Goal: Information Seeking & Learning: Learn about a topic

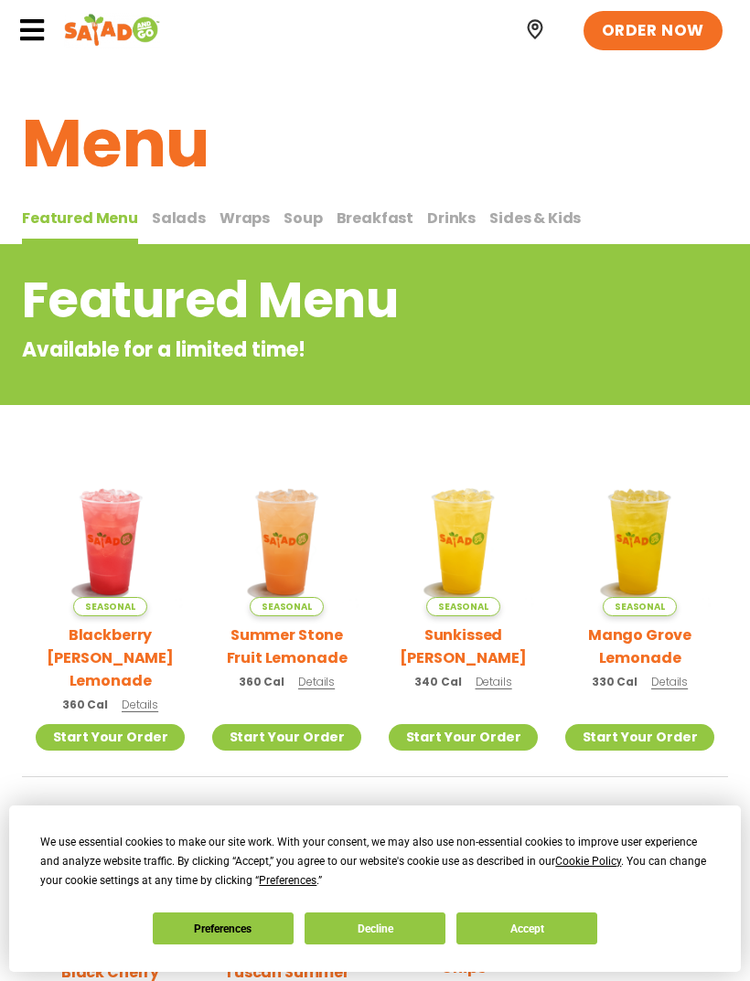
click at [169, 213] on span "Salads" at bounding box center [179, 218] width 54 height 21
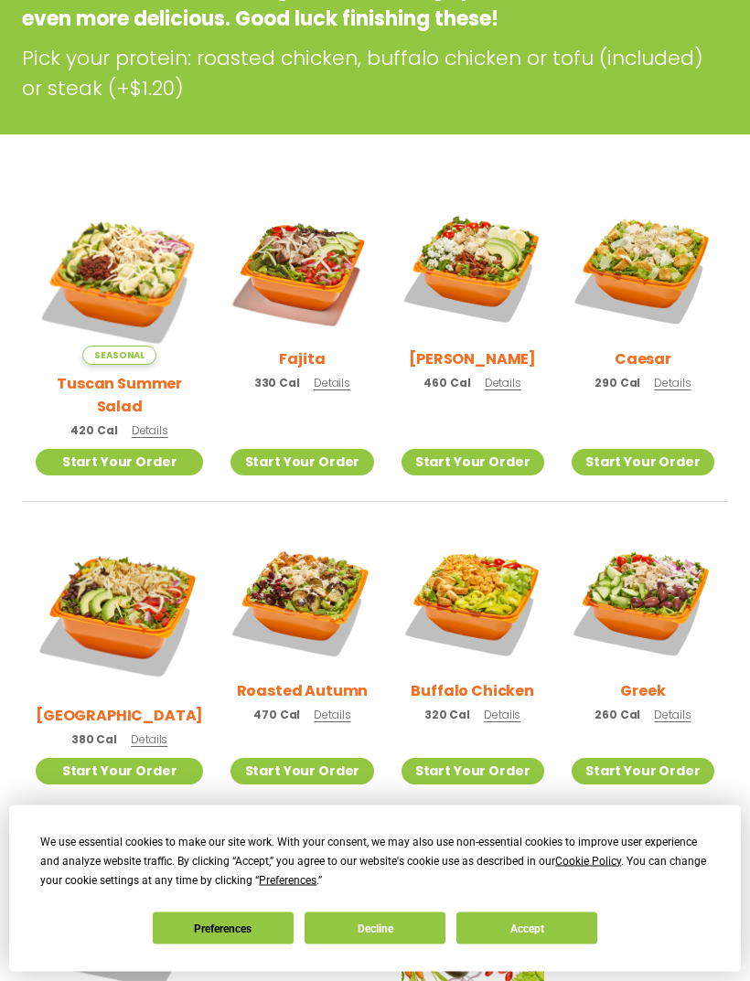
click at [322, 383] on span "Details" at bounding box center [332, 384] width 37 height 16
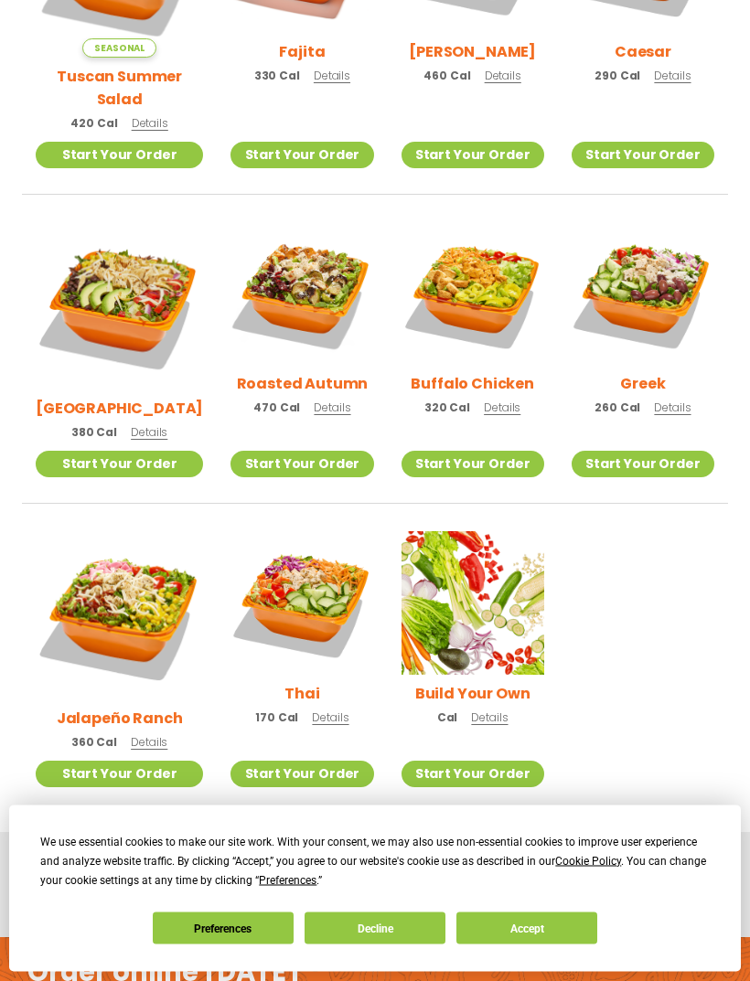
scroll to position [668, 0]
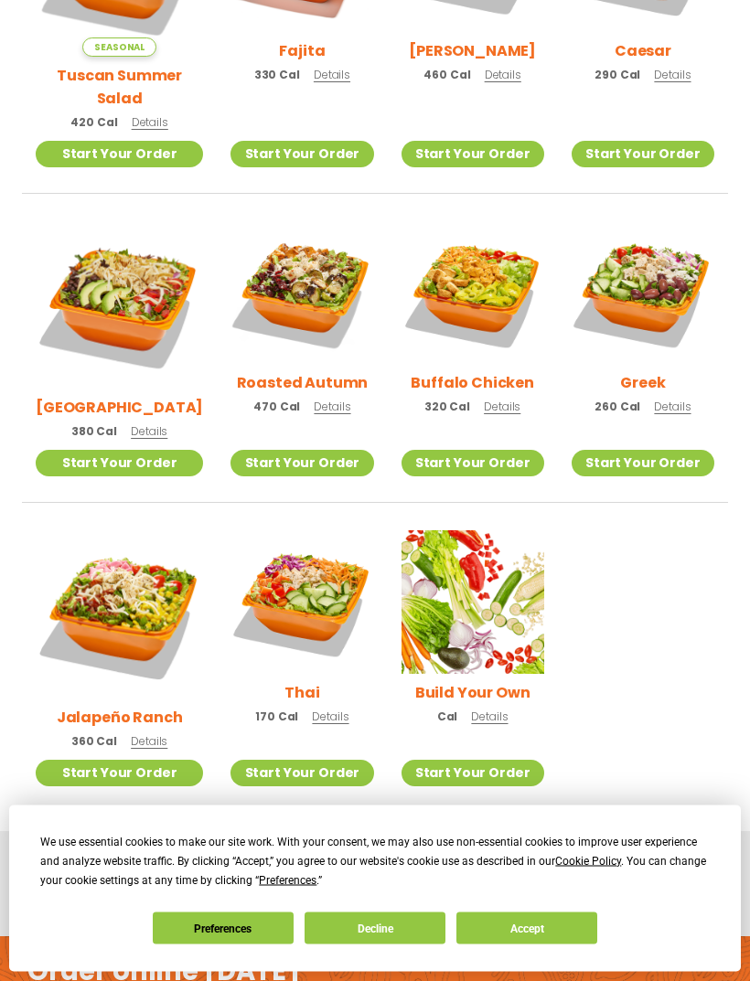
click at [315, 709] on span "Details" at bounding box center [330, 717] width 37 height 16
click at [142, 733] on span "Details" at bounding box center [149, 741] width 37 height 16
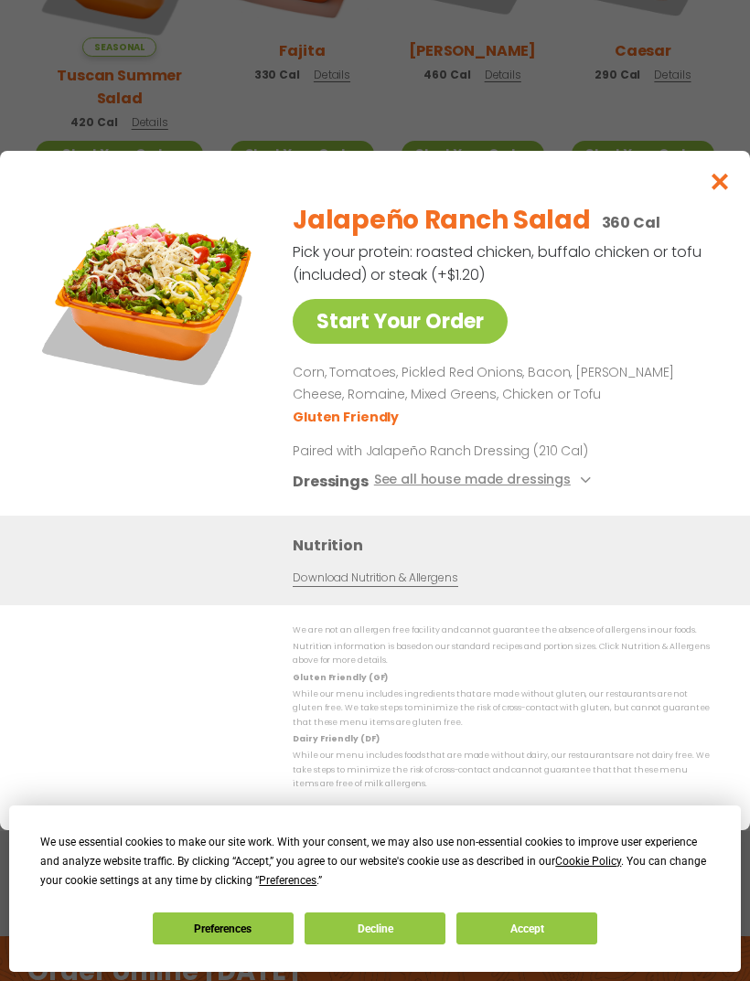
click at [580, 484] on icon at bounding box center [583, 479] width 7 height 7
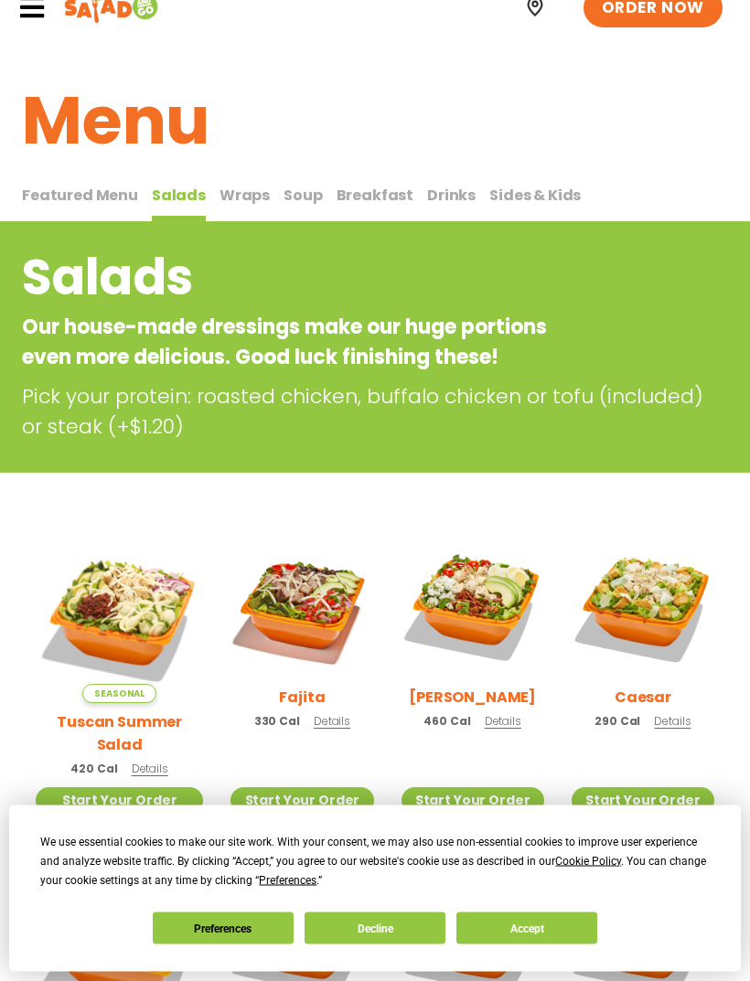
scroll to position [0, 0]
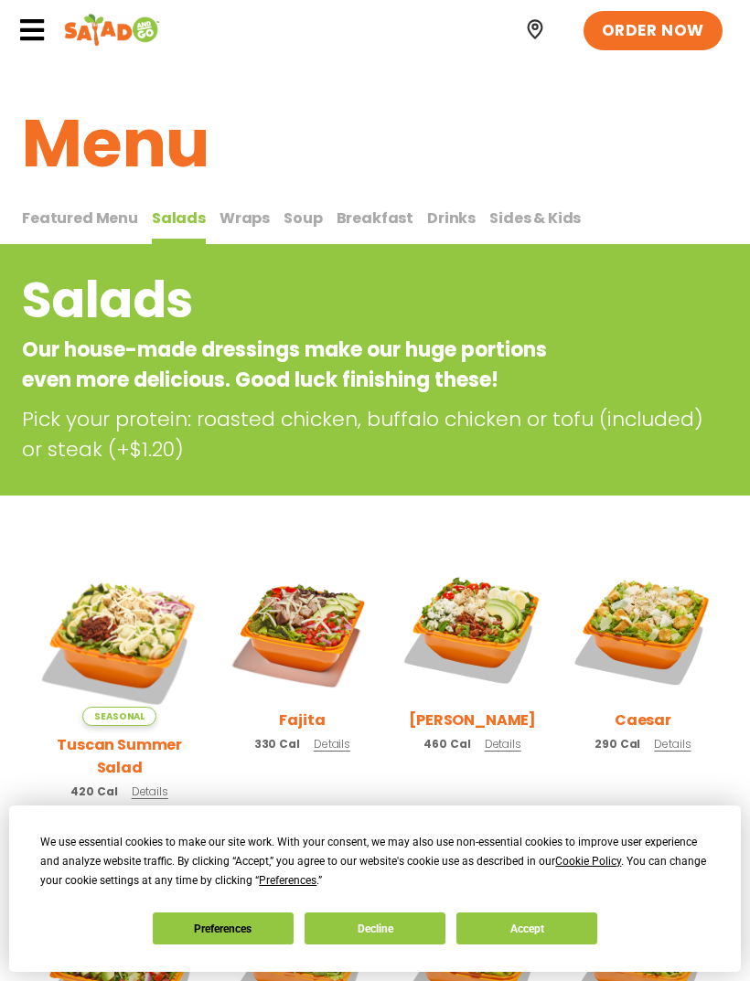
click at [242, 208] on span "Wraps" at bounding box center [244, 218] width 50 height 21
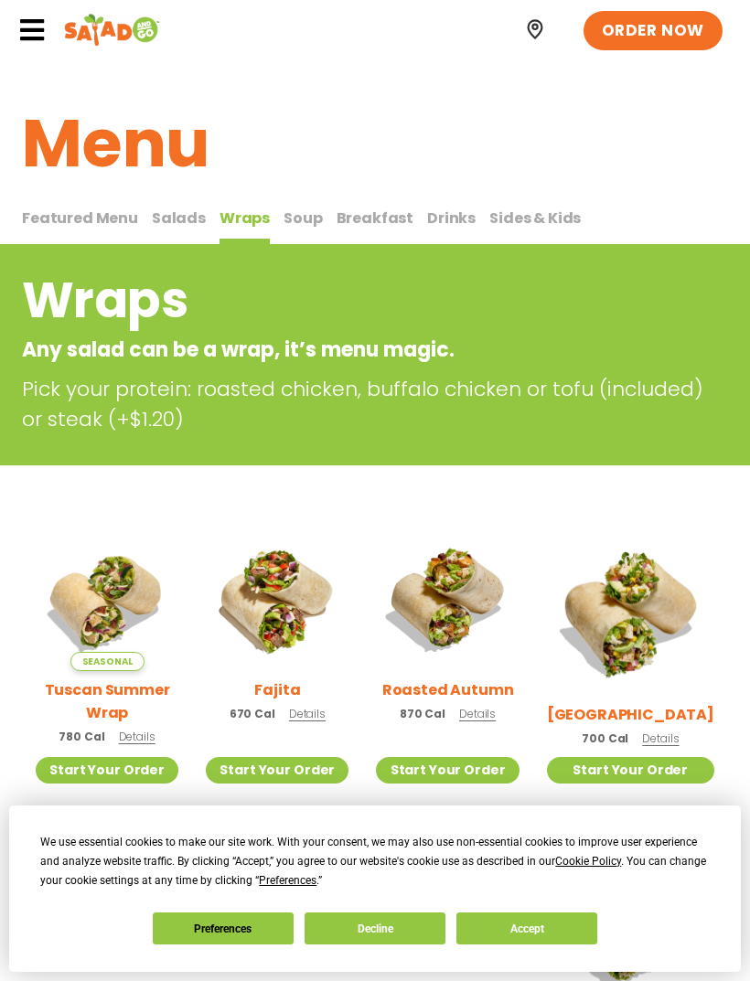
click at [291, 225] on span "Soup" at bounding box center [302, 218] width 38 height 21
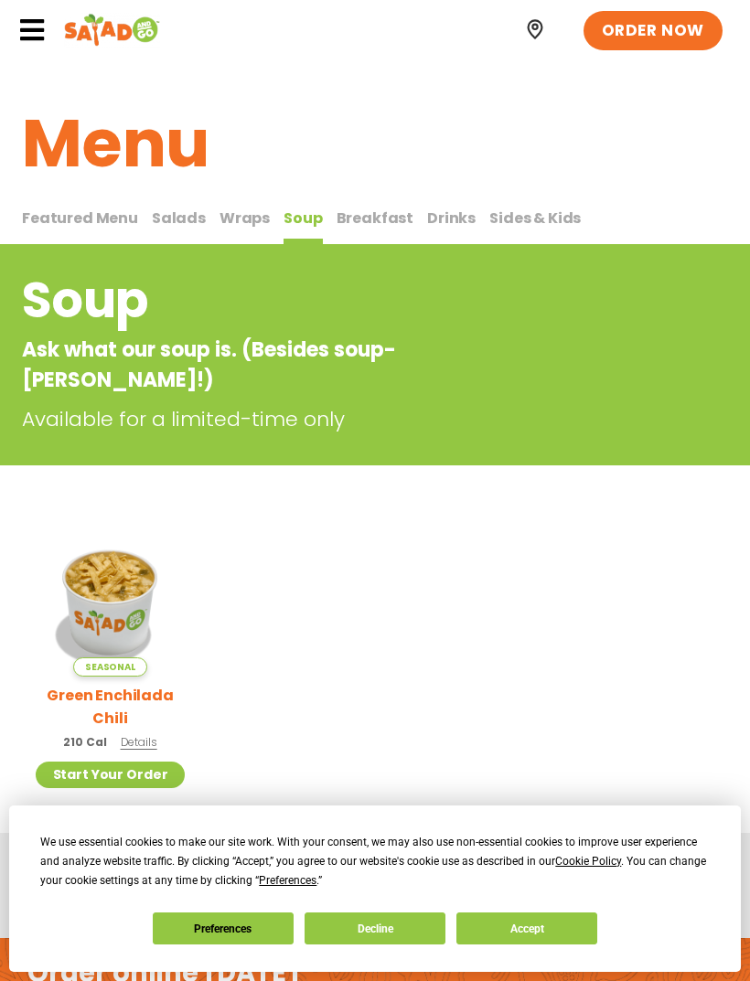
click at [364, 215] on span "Breakfast" at bounding box center [375, 218] width 78 height 21
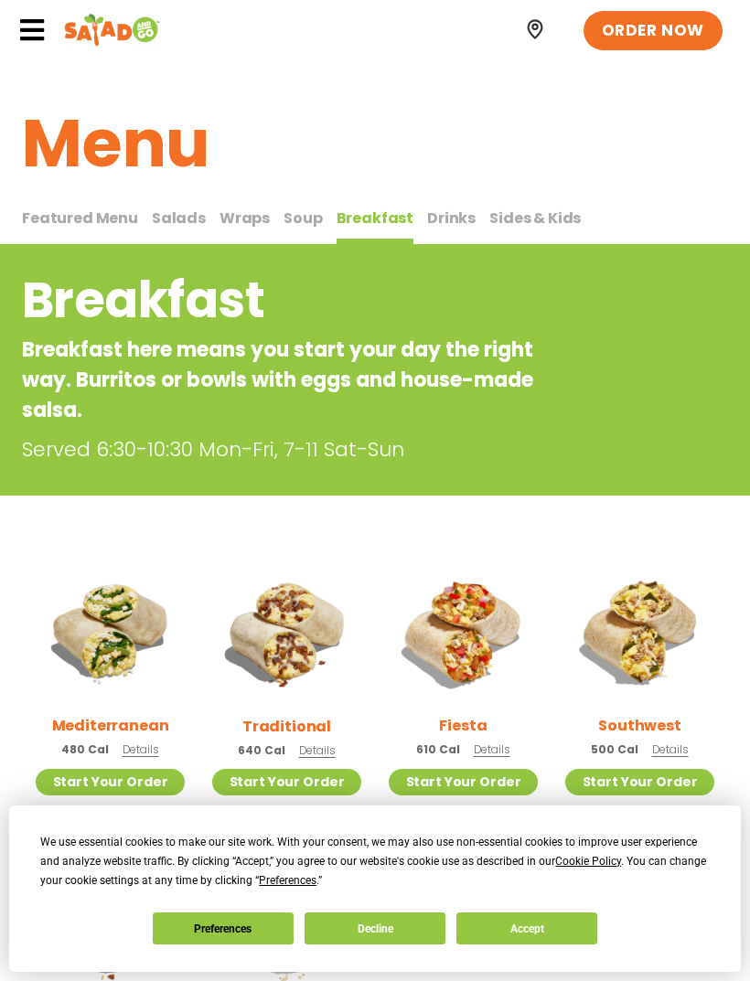
click at [432, 218] on span "Drinks" at bounding box center [451, 218] width 48 height 21
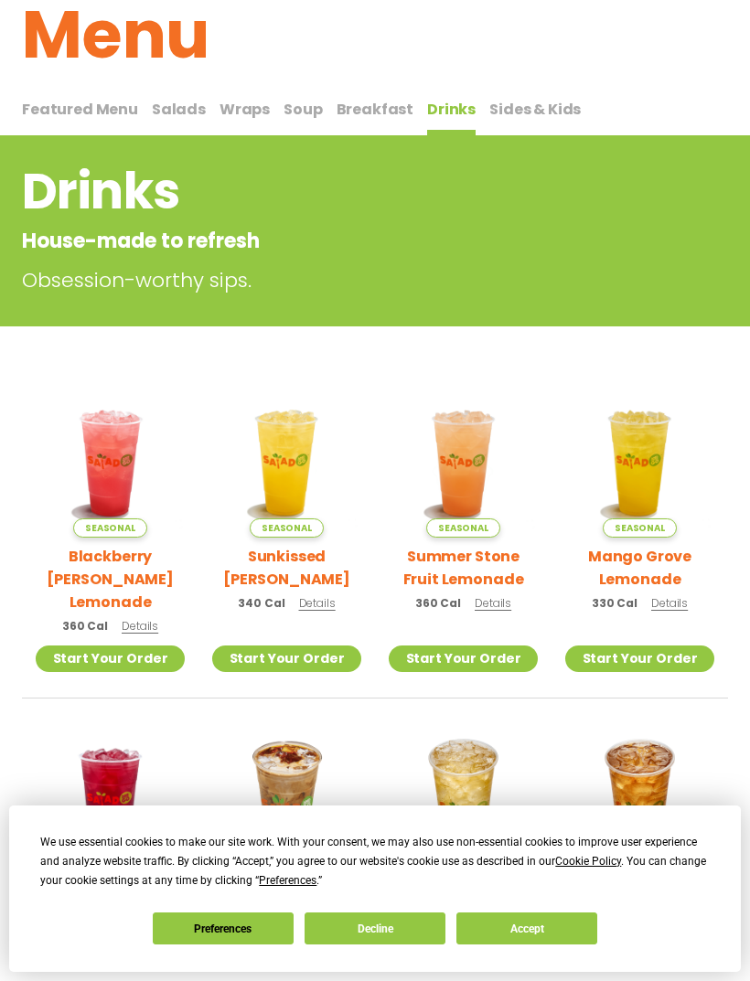
scroll to position [108, 0]
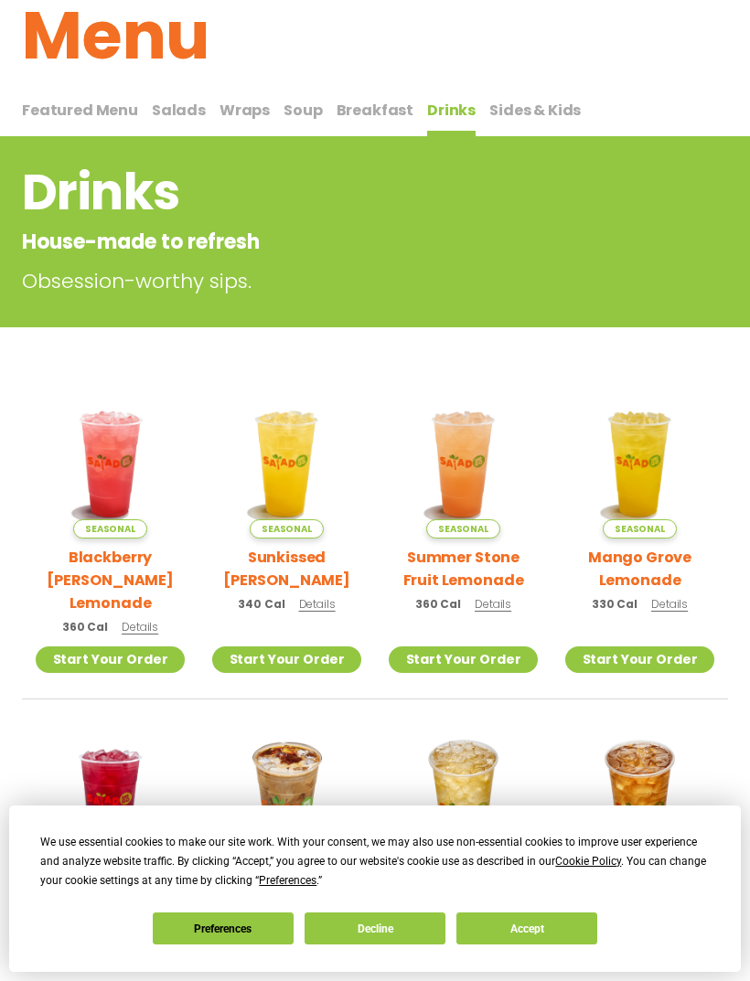
click at [511, 108] on span "Sides & Kids" at bounding box center [534, 110] width 91 height 21
